Goal: Task Accomplishment & Management: Manage account settings

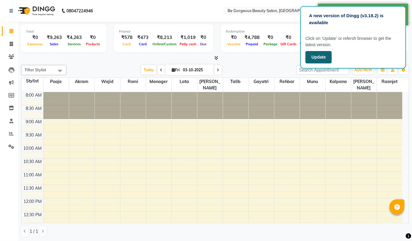
click at [327, 59] on button "Update" at bounding box center [318, 57] width 26 height 12
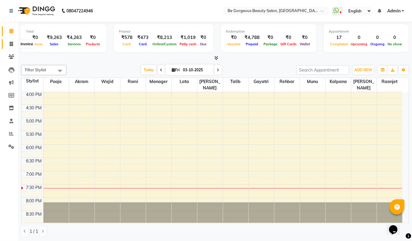
click at [10, 44] on icon at bounding box center [11, 44] width 3 height 5
select select "service"
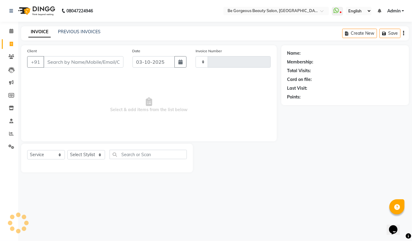
type input "5121"
select select "5405"
click at [75, 31] on link "PREVIOUS INVOICES" at bounding box center [79, 31] width 43 height 5
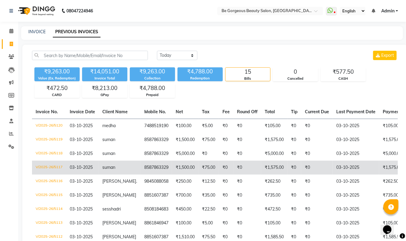
click at [263, 167] on td "₹1,575.00" at bounding box center [274, 168] width 26 height 14
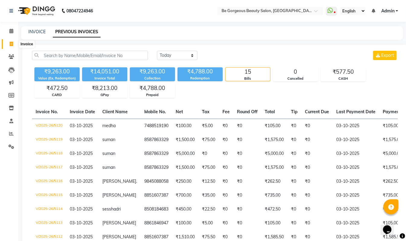
click at [10, 44] on icon at bounding box center [11, 44] width 3 height 5
select select "service"
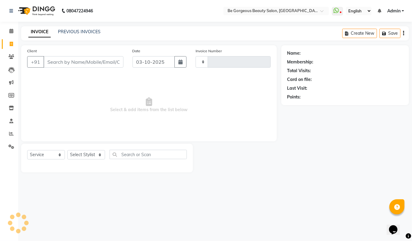
type input "5121"
select select "5405"
click at [56, 63] on input "Client" at bounding box center [83, 61] width 80 height 11
click at [81, 155] on select "Select Stylist [PERSON_NAME] [PERSON_NAME] Manager Munu [PERSON_NAME] Rehbar [P…" at bounding box center [86, 154] width 38 height 9
select select "83189"
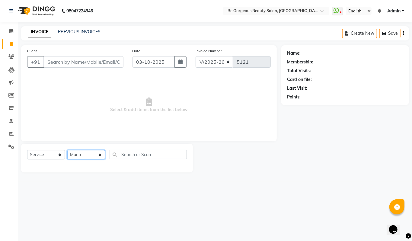
click at [67, 150] on select "Select Stylist [PERSON_NAME] [PERSON_NAME] Manager Munu [PERSON_NAME] Rehbar [P…" at bounding box center [86, 154] width 38 height 9
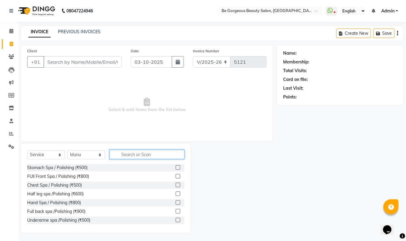
click at [131, 156] on input "text" at bounding box center [147, 154] width 75 height 9
type input "ric"
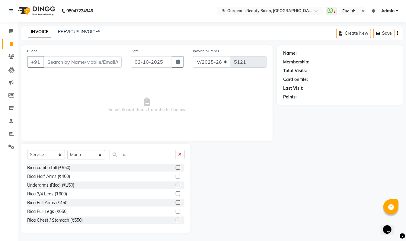
click at [176, 202] on label at bounding box center [178, 202] width 5 height 5
click at [176, 202] on input "checkbox" at bounding box center [178, 203] width 4 height 4
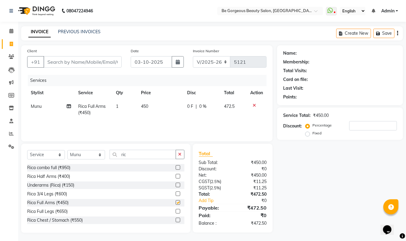
checkbox input "false"
click at [135, 154] on input "ric" at bounding box center [143, 154] width 66 height 9
type input "r"
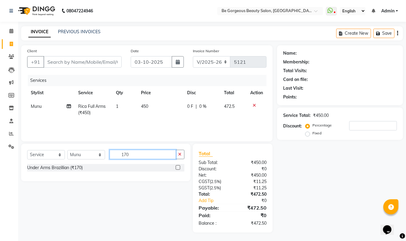
type input "170"
click at [178, 167] on label at bounding box center [178, 167] width 5 height 5
click at [178, 167] on input "checkbox" at bounding box center [178, 168] width 4 height 4
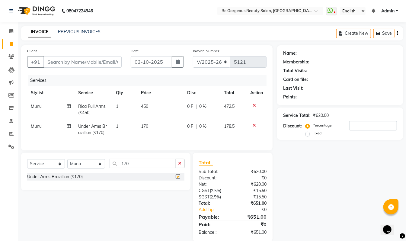
checkbox input "false"
click at [133, 168] on input "170" at bounding box center [143, 163] width 66 height 9
type input "1"
type input "chin"
click at [176, 179] on label at bounding box center [178, 176] width 5 height 5
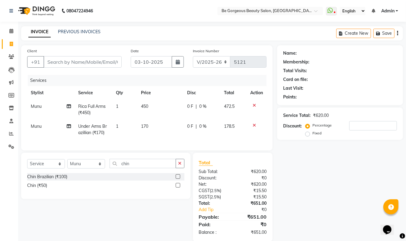
click at [176, 179] on input "checkbox" at bounding box center [178, 177] width 4 height 4
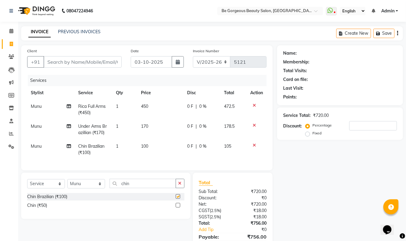
checkbox input "false"
click at [135, 188] on input "chin" at bounding box center [143, 183] width 66 height 9
type input "c"
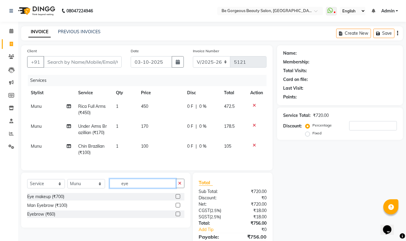
type input "eye"
click at [179, 216] on label at bounding box center [178, 214] width 5 height 5
click at [179, 216] on input "checkbox" at bounding box center [178, 214] width 4 height 4
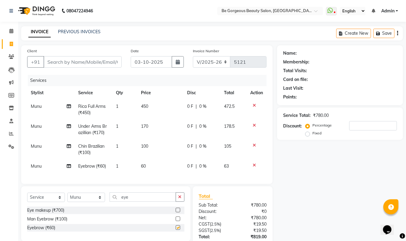
checkbox input "false"
click at [139, 202] on input "eye" at bounding box center [143, 196] width 66 height 9
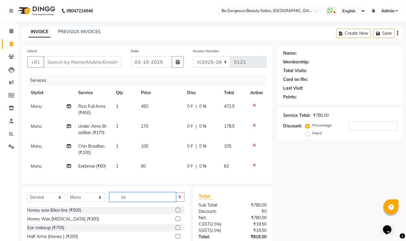
type input "e"
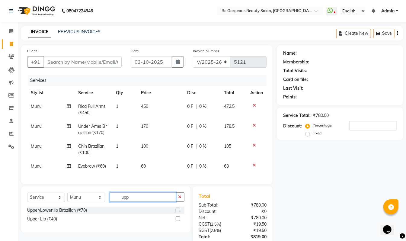
type input "upp"
click at [178, 221] on label at bounding box center [178, 218] width 5 height 5
click at [178, 221] on input "checkbox" at bounding box center [178, 219] width 4 height 4
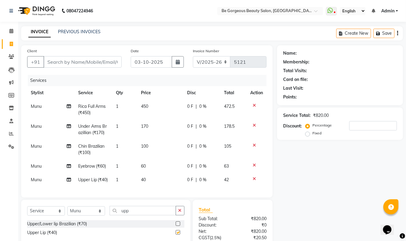
checkbox input "false"
click at [141, 215] on input "upp" at bounding box center [143, 210] width 66 height 9
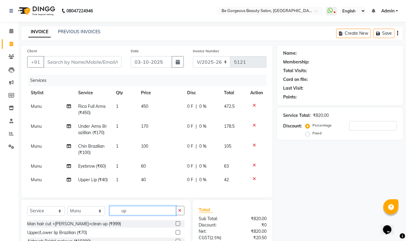
type input "u"
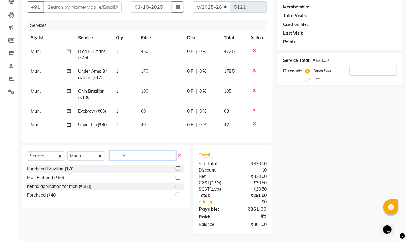
type input "for"
click at [177, 197] on label at bounding box center [178, 195] width 5 height 5
click at [177, 197] on input "checkbox" at bounding box center [178, 195] width 4 height 4
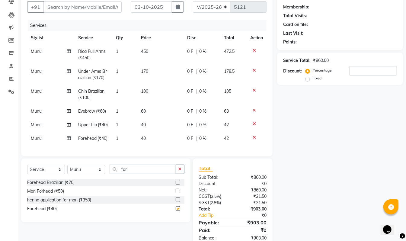
checkbox input "false"
click at [55, 7] on input "Client" at bounding box center [82, 6] width 78 height 11
type input "9"
type input "0"
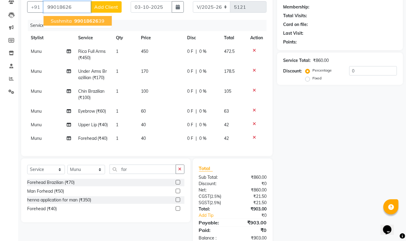
click at [96, 19] on span "99018626" at bounding box center [86, 21] width 24 height 6
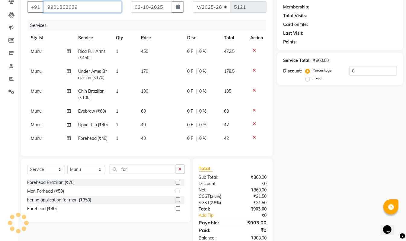
type input "9901862639"
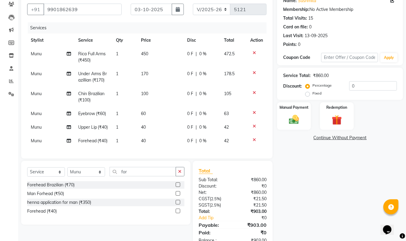
scroll to position [50, 0]
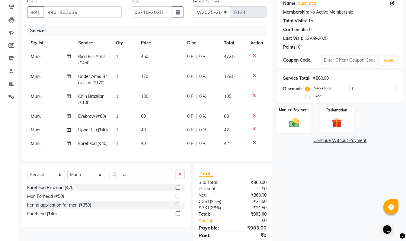
click at [294, 126] on img at bounding box center [293, 122] width 17 height 12
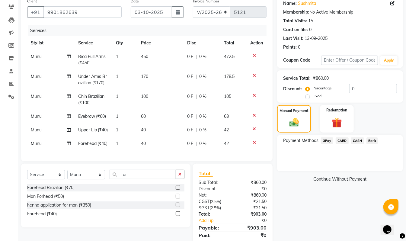
click at [325, 141] on span "GPay" at bounding box center [327, 140] width 12 height 7
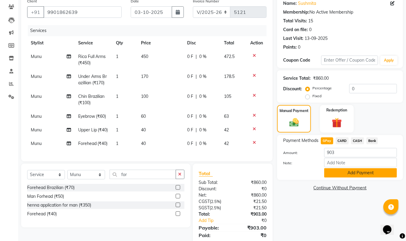
click at [362, 173] on button "Add Payment" at bounding box center [360, 172] width 73 height 9
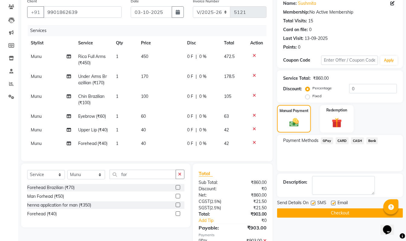
scroll to position [89, 0]
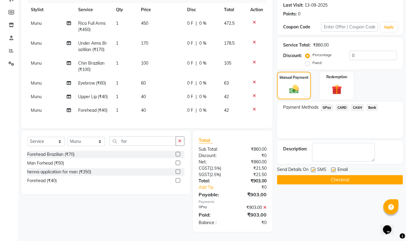
click at [348, 175] on button "Checkout" at bounding box center [340, 179] width 126 height 9
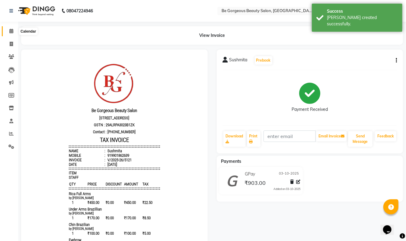
click at [11, 31] on icon at bounding box center [11, 31] width 4 height 5
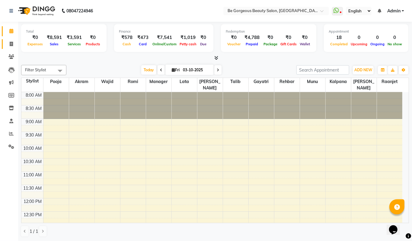
click at [10, 48] on link "Invoice" at bounding box center [9, 44] width 14 height 10
select select "service"
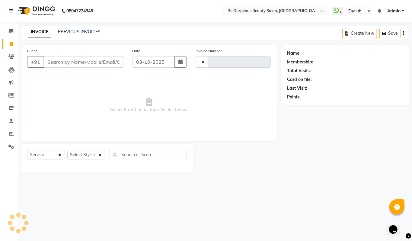
type input "5122"
select select "5405"
click at [82, 155] on select "Select Stylist [PERSON_NAME] [PERSON_NAME] Manager Munu [PERSON_NAME] Rehbar [P…" at bounding box center [86, 154] width 38 height 9
select select "36207"
click at [67, 150] on select "Select Stylist [PERSON_NAME] [PERSON_NAME] Manager Munu [PERSON_NAME] Rehbar [P…" at bounding box center [86, 154] width 38 height 9
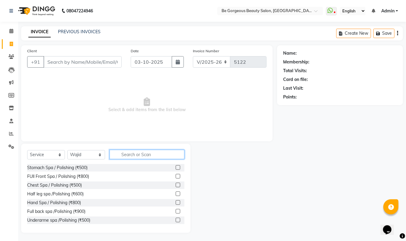
click at [132, 154] on input "text" at bounding box center [147, 154] width 75 height 9
type input "1"
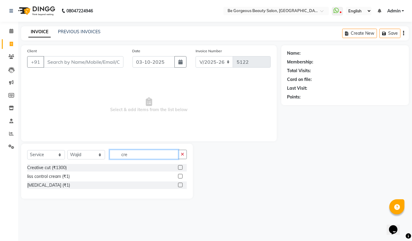
type input "cre"
click at [181, 167] on label at bounding box center [180, 167] width 5 height 5
click at [181, 167] on input "checkbox" at bounding box center [180, 168] width 4 height 4
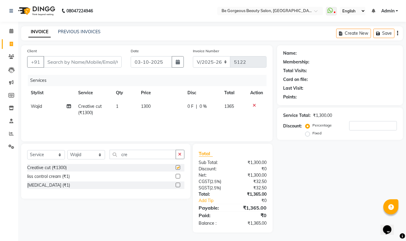
checkbox input "false"
click at [53, 61] on input "Client" at bounding box center [82, 61] width 78 height 11
type input "9"
type input "0"
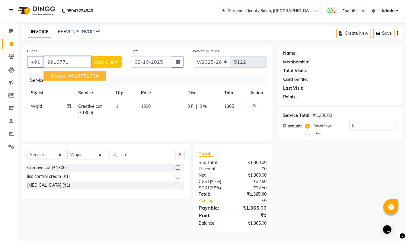
click at [87, 74] on span "9916771" at bounding box center [78, 76] width 21 height 6
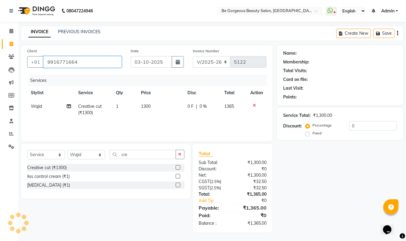
type input "9916771664"
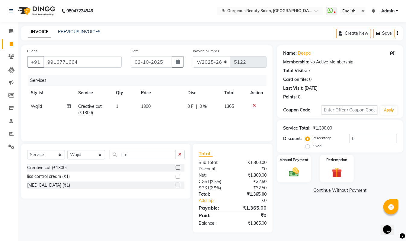
scroll to position [1, 0]
click at [290, 162] on div "Manual Payment" at bounding box center [293, 168] width 35 height 29
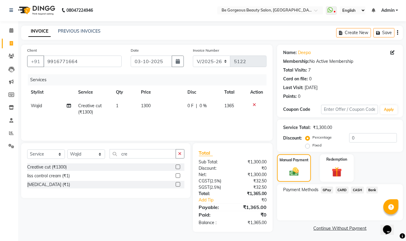
click at [328, 190] on span "GPay" at bounding box center [327, 189] width 12 height 7
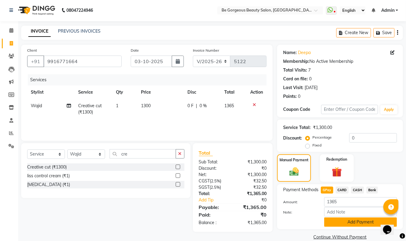
click at [362, 222] on button "Add Payment" at bounding box center [360, 221] width 73 height 9
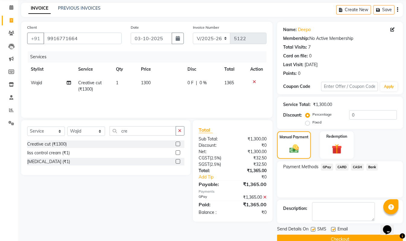
scroll to position [28, 0]
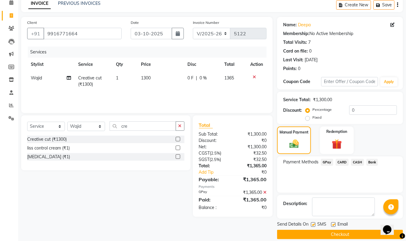
click at [363, 229] on div "Send Details On SMS Email Checkout" at bounding box center [340, 230] width 126 height 18
click at [363, 231] on button "Checkout" at bounding box center [340, 234] width 126 height 9
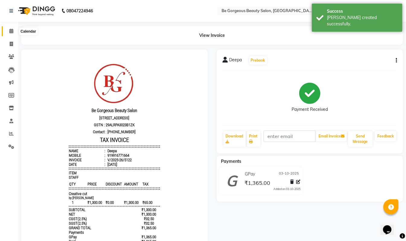
click at [9, 33] on span at bounding box center [11, 31] width 11 height 7
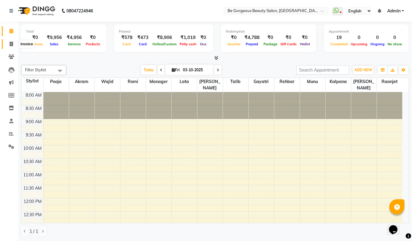
click at [12, 43] on icon at bounding box center [11, 44] width 3 height 5
select select "service"
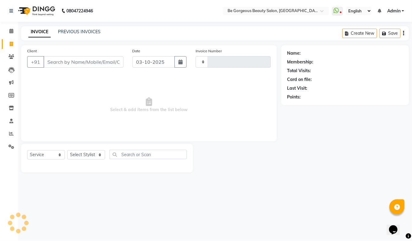
type input "5123"
select select "5405"
click at [13, 30] on icon at bounding box center [11, 31] width 4 height 5
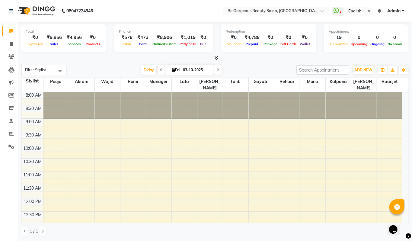
click at [216, 58] on icon at bounding box center [216, 58] width 4 height 5
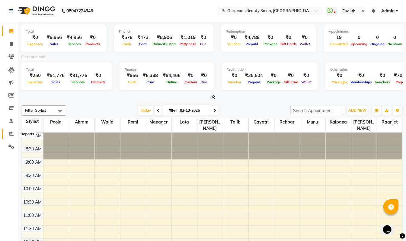
click at [13, 133] on icon at bounding box center [11, 133] width 5 height 5
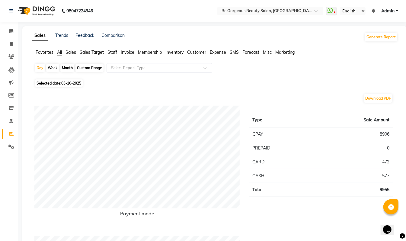
click at [113, 52] on span "Staff" at bounding box center [112, 51] width 10 height 5
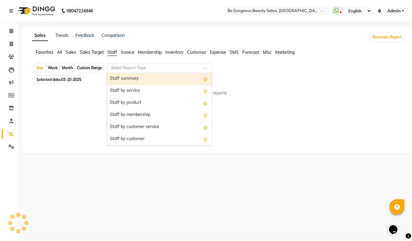
click at [119, 69] on input "text" at bounding box center [153, 68] width 87 height 6
click at [114, 74] on div "Staff summary" at bounding box center [159, 79] width 105 height 12
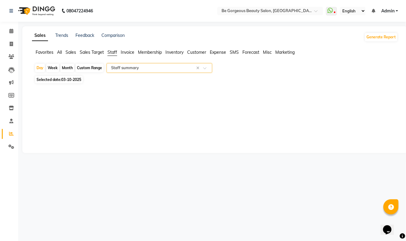
select select "full_report"
select select "pdf"
click at [9, 30] on icon at bounding box center [11, 31] width 4 height 5
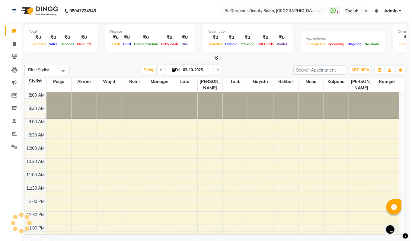
scroll to position [201, 0]
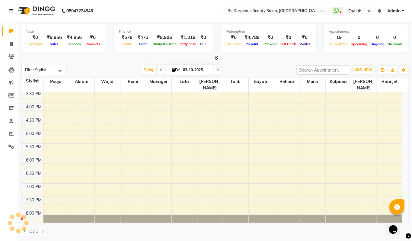
click at [212, 57] on span at bounding box center [215, 58] width 6 height 6
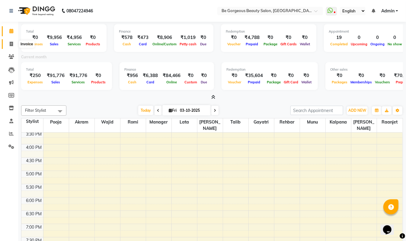
click at [10, 44] on icon at bounding box center [11, 44] width 3 height 5
select select "5405"
select select "service"
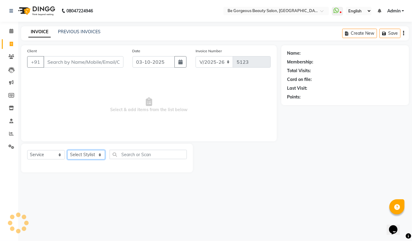
click at [86, 153] on select "Select Stylist" at bounding box center [86, 154] width 38 height 9
select select "90706"
click at [67, 150] on select "Select Stylist [PERSON_NAME] [PERSON_NAME] Manager Munu [PERSON_NAME] Rehbar [P…" at bounding box center [86, 154] width 38 height 9
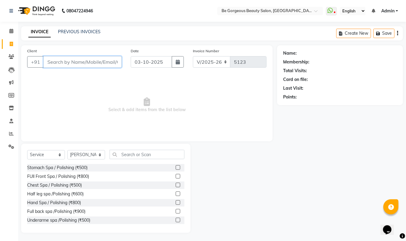
click at [55, 62] on input "Client" at bounding box center [82, 61] width 78 height 11
type input "9442346865"
click at [107, 59] on span "Add Client" at bounding box center [106, 62] width 24 height 6
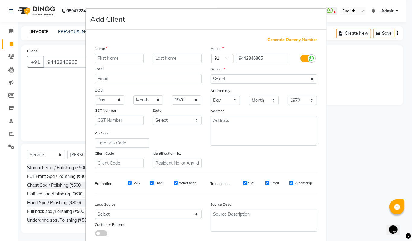
click at [105, 56] on input "text" at bounding box center [119, 58] width 49 height 9
type input "madhesh"
click at [236, 80] on select "Select [DEMOGRAPHIC_DATA] [DEMOGRAPHIC_DATA] Other Prefer Not To Say" at bounding box center [264, 78] width 107 height 9
select select "[DEMOGRAPHIC_DATA]"
click at [211, 74] on select "Select [DEMOGRAPHIC_DATA] [DEMOGRAPHIC_DATA] Other Prefer Not To Say" at bounding box center [264, 78] width 107 height 9
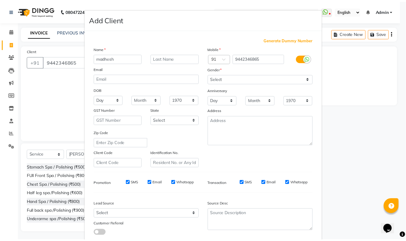
scroll to position [36, 0]
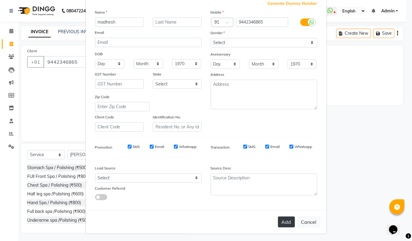
click at [287, 219] on button "Add" at bounding box center [286, 221] width 17 height 11
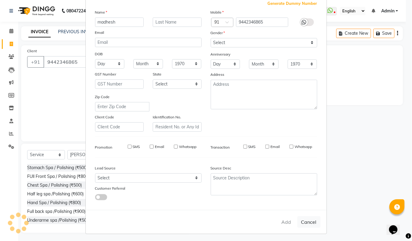
select select
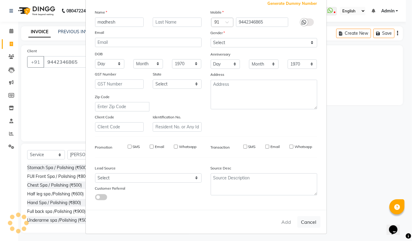
select select
checkbox input "false"
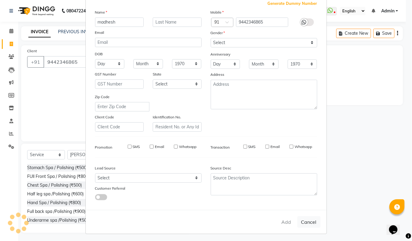
checkbox input "false"
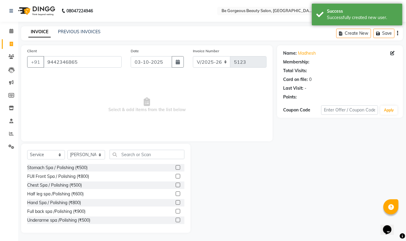
scroll to position [1, 0]
click at [135, 153] on input "text" at bounding box center [147, 153] width 75 height 9
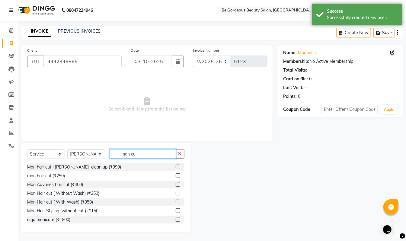
type input "man cu"
click at [176, 175] on label at bounding box center [178, 175] width 5 height 5
click at [176, 175] on input "checkbox" at bounding box center [178, 176] width 4 height 4
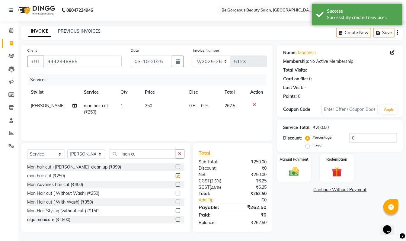
checkbox input "false"
click at [146, 156] on input "man cu" at bounding box center [143, 153] width 66 height 9
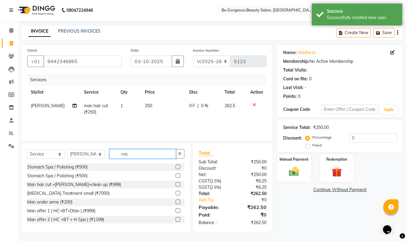
type input "m"
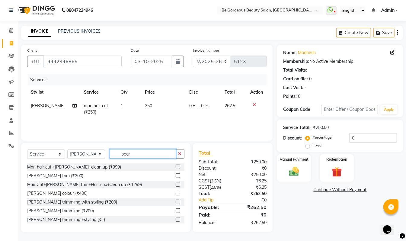
type input "bear"
click at [176, 176] on label at bounding box center [178, 175] width 5 height 5
click at [176, 176] on input "checkbox" at bounding box center [178, 176] width 4 height 4
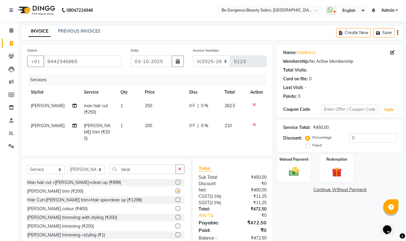
checkbox input "false"
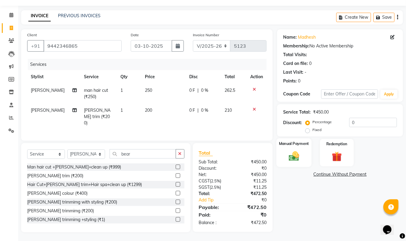
click at [300, 148] on div "Manual Payment" at bounding box center [293, 152] width 35 height 29
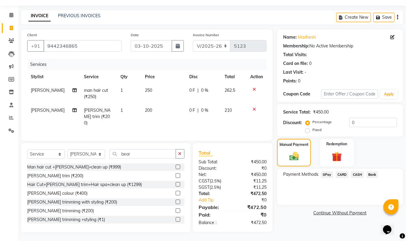
click at [325, 175] on span "GPay" at bounding box center [327, 174] width 12 height 7
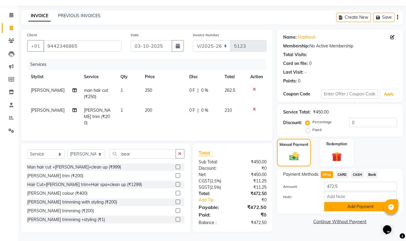
click at [342, 210] on button "Add Payment" at bounding box center [360, 206] width 73 height 9
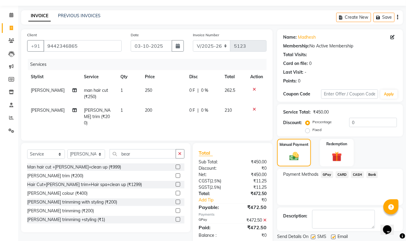
scroll to position [36, 0]
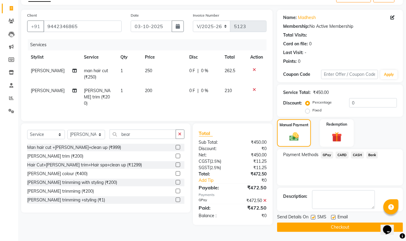
drag, startPoint x: 408, startPoint y: 184, endPoint x: 17, endPoint y: 12, distance: 427.1
click at [358, 228] on button "Checkout" at bounding box center [340, 226] width 126 height 9
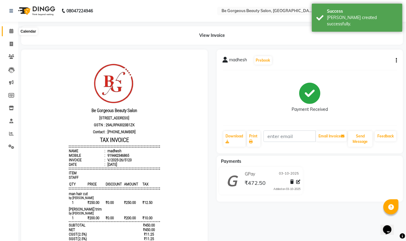
click at [10, 32] on icon at bounding box center [11, 31] width 4 height 5
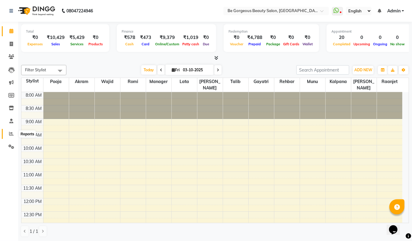
click at [10, 133] on icon at bounding box center [11, 133] width 5 height 5
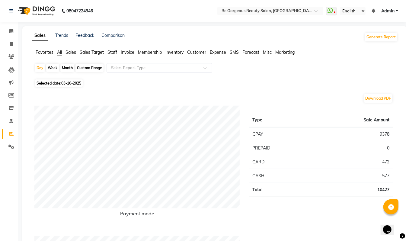
click at [113, 51] on span "Staff" at bounding box center [112, 51] width 10 height 5
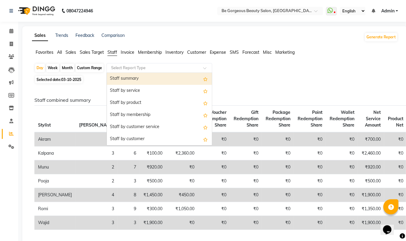
click at [130, 68] on input "text" at bounding box center [153, 68] width 87 height 6
click at [129, 77] on div "Staff summary" at bounding box center [159, 79] width 105 height 12
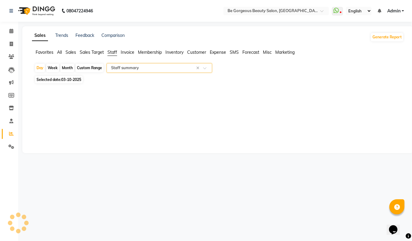
select select "full_report"
select select "pdf"
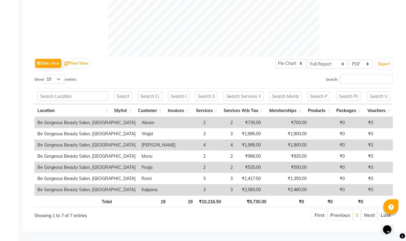
scroll to position [54, 0]
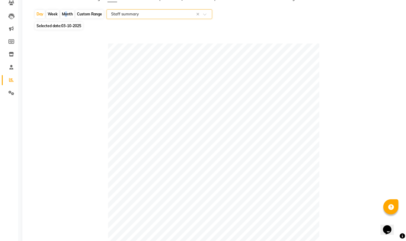
click at [63, 13] on div "Month" at bounding box center [67, 14] width 14 height 8
select select "10"
select select "2025"
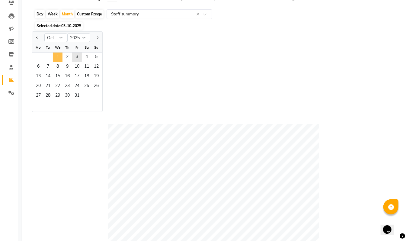
click at [57, 57] on span "1" at bounding box center [58, 58] width 10 height 10
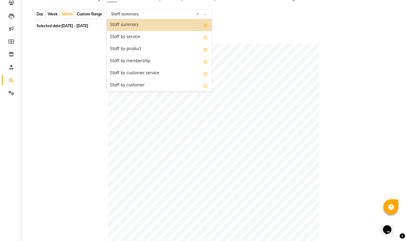
click at [128, 11] on input "text" at bounding box center [153, 14] width 87 height 6
click at [129, 21] on div "Staff summary" at bounding box center [159, 25] width 105 height 12
click at [149, 11] on input "text" at bounding box center [153, 14] width 87 height 6
click at [147, 24] on div "Staff summary" at bounding box center [159, 25] width 105 height 12
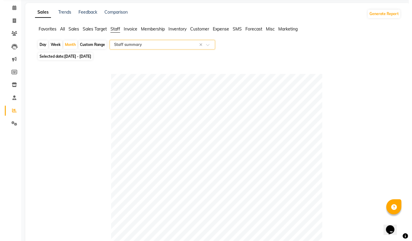
scroll to position [0, 0]
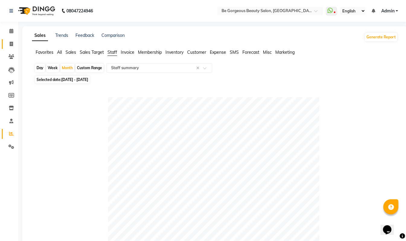
click at [12, 40] on link "Invoice" at bounding box center [9, 44] width 14 height 10
select select "service"
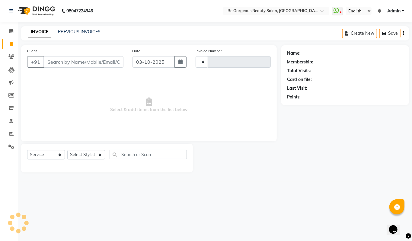
type input "5124"
select select "5405"
click at [8, 30] on span at bounding box center [11, 31] width 11 height 7
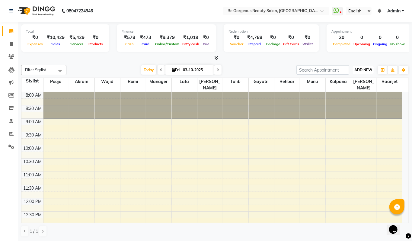
click at [369, 70] on span "ADD NEW" at bounding box center [363, 70] width 18 height 5
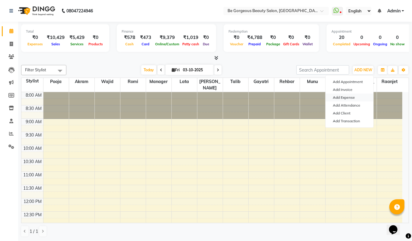
click at [342, 99] on link "Add Expense" at bounding box center [350, 98] width 48 height 8
select select "1"
select select "4333"
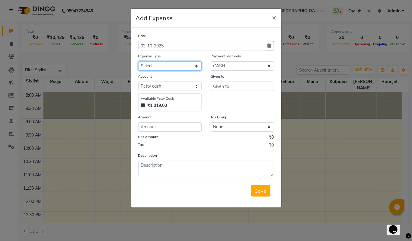
click at [161, 66] on select "Select Advance Salary Bank charges Car maintenance Cash transfer to bank Cash t…" at bounding box center [169, 65] width 63 height 9
select select "18"
click at [138, 61] on select "Select Advance Salary Bank charges Car maintenance Cash transfer to bank Cash t…" at bounding box center [169, 65] width 63 height 9
click at [221, 84] on input "text" at bounding box center [242, 85] width 63 height 9
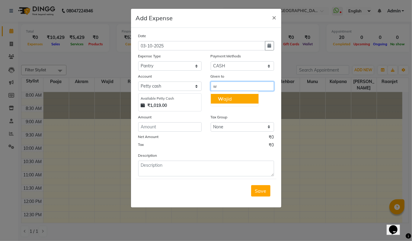
click at [228, 98] on ngb-highlight "W ajid" at bounding box center [225, 99] width 14 height 6
type input "Wajid"
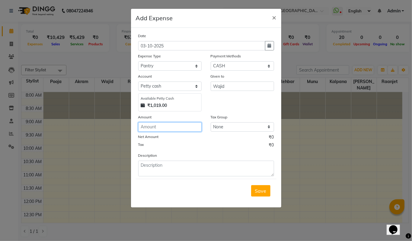
click at [162, 129] on input "number" at bounding box center [169, 126] width 63 height 9
type input "50"
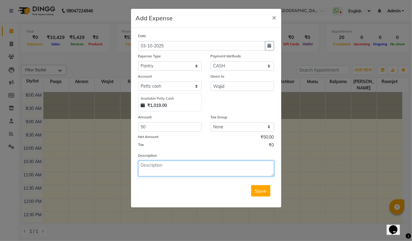
click at [154, 167] on textarea at bounding box center [206, 169] width 136 height 16
type textarea "milk"
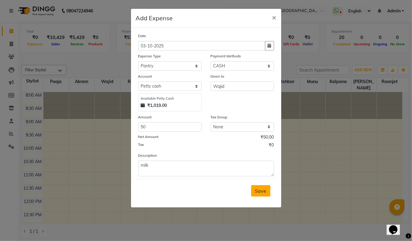
click at [261, 188] on span "Save" at bounding box center [260, 191] width 11 height 6
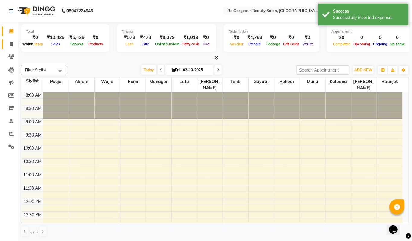
click at [13, 42] on span at bounding box center [11, 44] width 11 height 7
select select "5405"
select select "service"
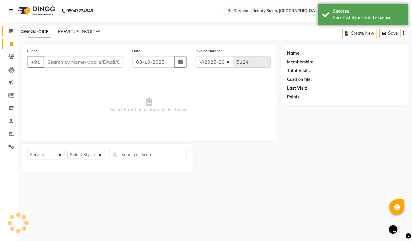
click at [12, 32] on icon at bounding box center [11, 31] width 4 height 5
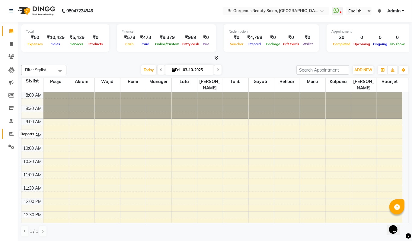
click at [10, 133] on icon at bounding box center [11, 133] width 5 height 5
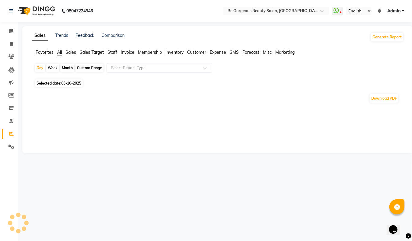
click at [116, 51] on span "Staff" at bounding box center [112, 51] width 10 height 5
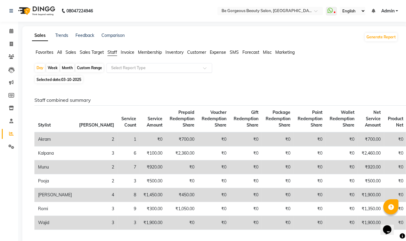
click at [130, 66] on input "text" at bounding box center [153, 68] width 87 height 6
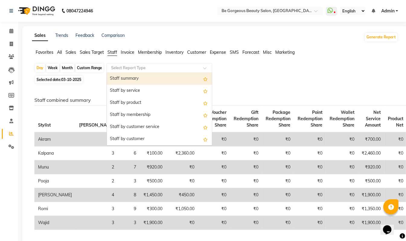
click at [131, 75] on div "Staff summary" at bounding box center [159, 79] width 105 height 12
select select "full_report"
select select "pdf"
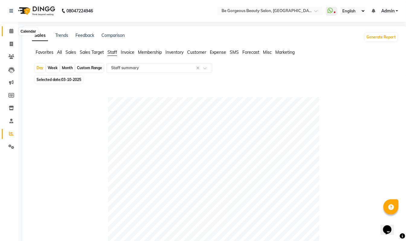
click at [11, 34] on span at bounding box center [11, 31] width 11 height 7
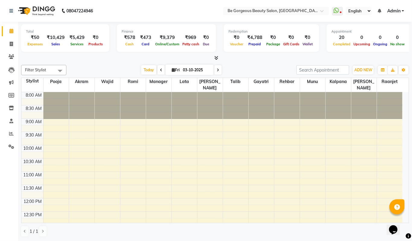
click at [217, 57] on icon at bounding box center [216, 58] width 4 height 5
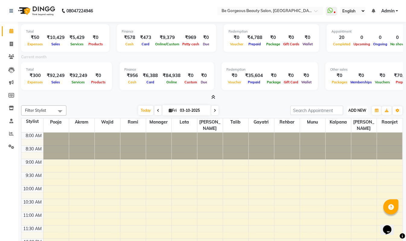
click at [352, 112] on span "ADD NEW" at bounding box center [357, 110] width 18 height 5
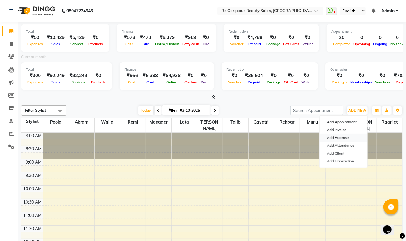
click at [348, 137] on link "Add Expense" at bounding box center [344, 138] width 48 height 8
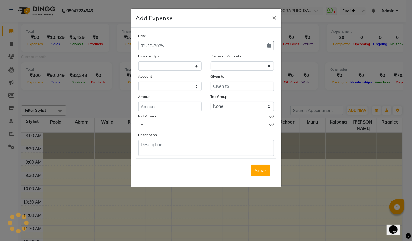
select select
select select "1"
select select "4333"
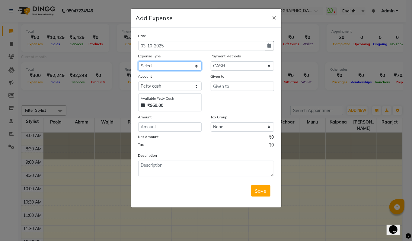
click at [144, 63] on select "Select Advance Salary Bank charges Car maintenance Cash transfer to bank Cash t…" at bounding box center [169, 65] width 63 height 9
select select "18"
click at [138, 61] on select "Select Advance Salary Bank charges Car maintenance Cash transfer to bank Cash t…" at bounding box center [169, 65] width 63 height 9
click at [226, 86] on input "text" at bounding box center [242, 85] width 63 height 9
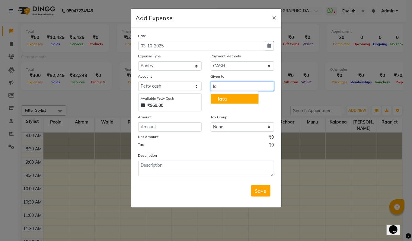
click at [228, 100] on button "la ta" at bounding box center [235, 99] width 48 height 10
type input "lata"
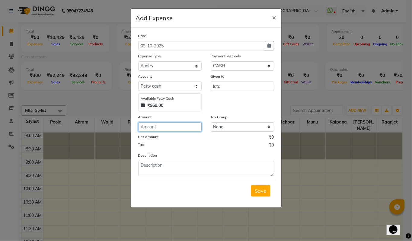
click at [158, 123] on input "number" at bounding box center [169, 126] width 63 height 9
type input "510"
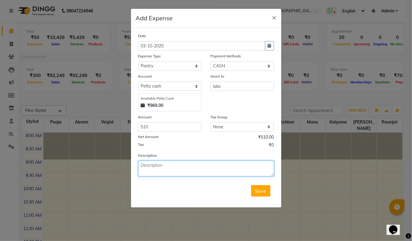
click at [155, 166] on textarea at bounding box center [206, 169] width 136 height 16
type textarea "lata mam cash"
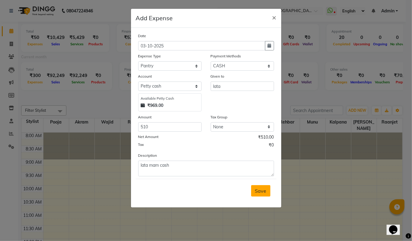
click at [261, 189] on span "Save" at bounding box center [260, 191] width 11 height 6
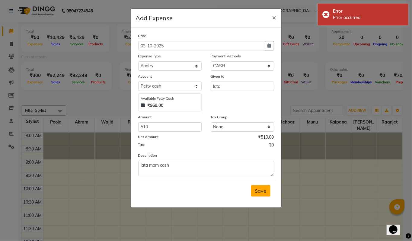
click at [263, 193] on span "Save" at bounding box center [260, 191] width 11 height 6
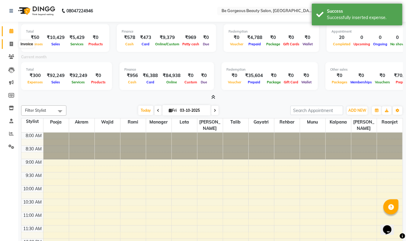
click at [11, 44] on icon at bounding box center [11, 44] width 3 height 5
select select "5405"
select select "service"
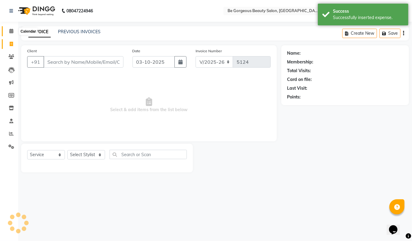
click at [11, 32] on icon at bounding box center [11, 31] width 4 height 5
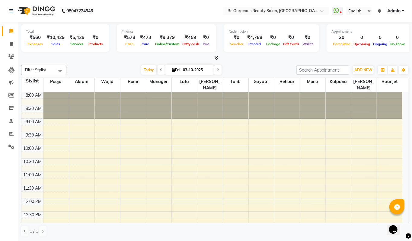
click at [217, 60] on icon at bounding box center [216, 58] width 4 height 5
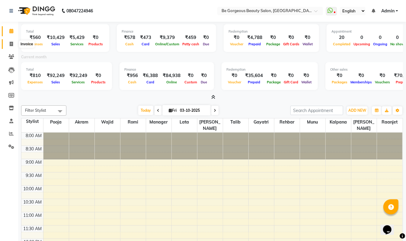
click at [11, 42] on icon at bounding box center [11, 44] width 3 height 5
select select "service"
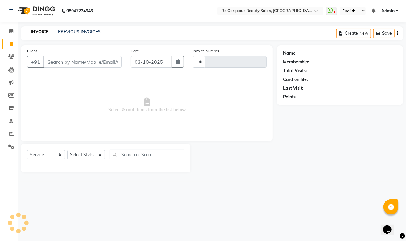
type input "5124"
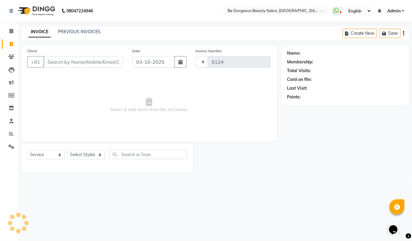
select select "5405"
click at [79, 29] on link "PREVIOUS INVOICES" at bounding box center [79, 31] width 43 height 5
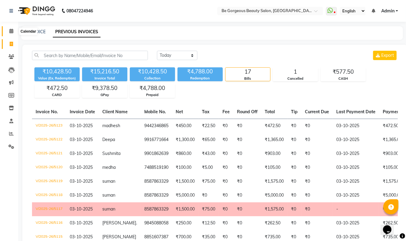
click at [10, 30] on icon at bounding box center [11, 31] width 4 height 5
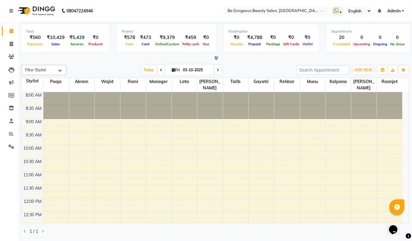
click at [215, 59] on icon at bounding box center [216, 58] width 4 height 5
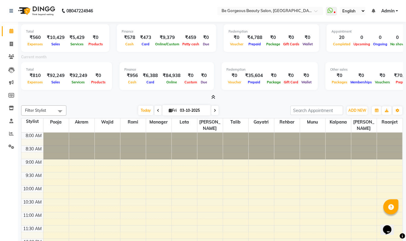
click at [392, 10] on span "Admin" at bounding box center [387, 11] width 13 height 6
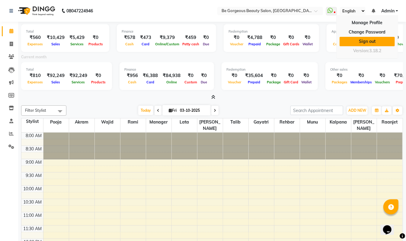
click at [365, 39] on link "Sign out" at bounding box center [366, 41] width 55 height 9
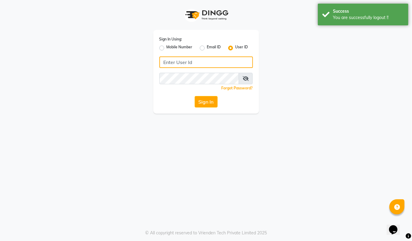
type input "94494097201"
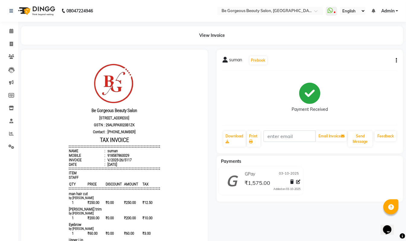
click at [397, 61] on div "suman Prebook Payment Received Download Print Email Invoice Send Message Feedba…" at bounding box center [310, 101] width 186 height 104
click at [396, 61] on icon "button" at bounding box center [396, 60] width 1 height 0
click at [359, 45] on div "Cancel Invoice" at bounding box center [365, 45] width 41 height 8
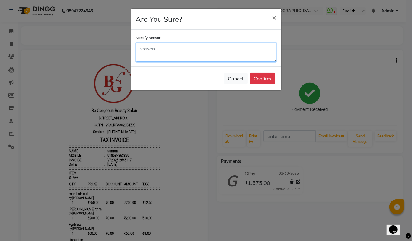
click at [150, 49] on textarea at bounding box center [206, 52] width 141 height 19
type textarea "wrong"
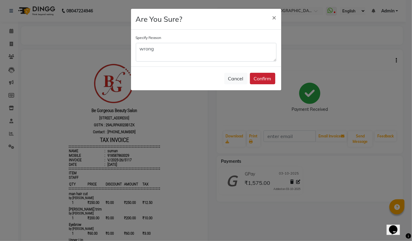
click at [259, 76] on button "Confirm" at bounding box center [262, 78] width 25 height 11
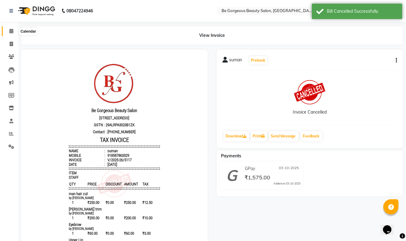
click at [11, 31] on icon at bounding box center [11, 31] width 4 height 5
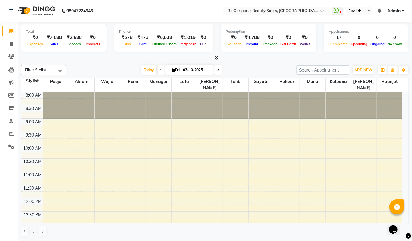
click at [216, 60] on icon at bounding box center [216, 58] width 4 height 5
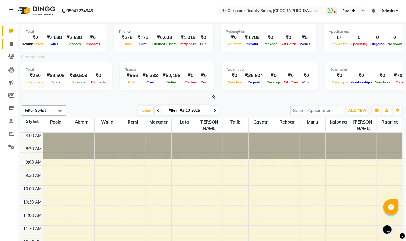
click at [10, 46] on span at bounding box center [11, 44] width 11 height 7
select select "5405"
select select "service"
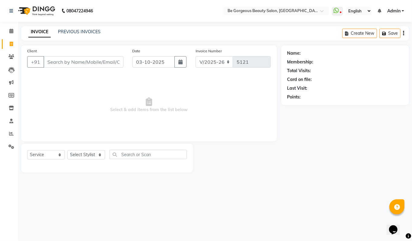
click at [10, 44] on icon at bounding box center [11, 44] width 3 height 5
select select "5405"
select select "service"
click at [71, 154] on select "Select Stylist [PERSON_NAME] [PERSON_NAME] Manager Munu [PERSON_NAME] Rehbar [P…" at bounding box center [86, 154] width 38 height 9
select select "83189"
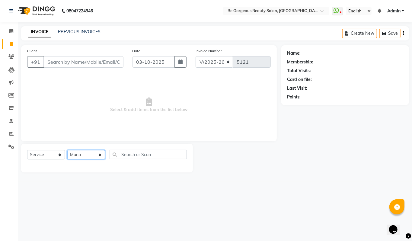
click at [67, 150] on select "Select Stylist [PERSON_NAME] [PERSON_NAME] Manager Munu [PERSON_NAME] Rehbar [P…" at bounding box center [86, 154] width 38 height 9
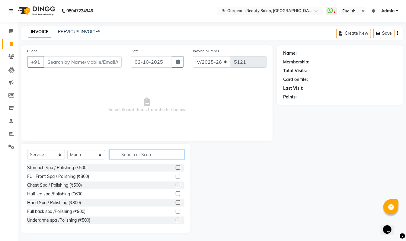
click at [129, 156] on input "text" at bounding box center [147, 154] width 75 height 9
click at [9, 30] on icon at bounding box center [11, 31] width 4 height 5
